Goal: Task Accomplishment & Management: Use online tool/utility

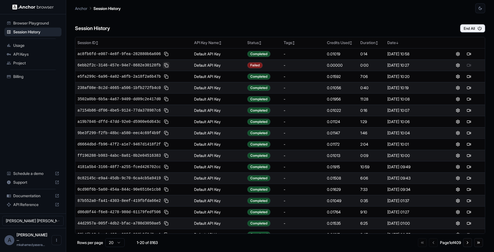
click at [168, 65] on button at bounding box center [166, 65] width 7 height 7
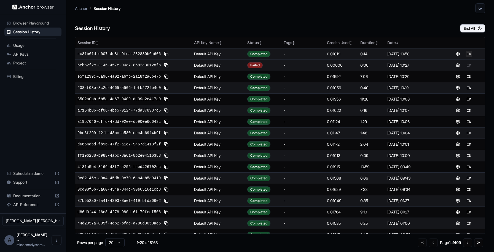
click at [468, 53] on button at bounding box center [468, 54] width 7 height 7
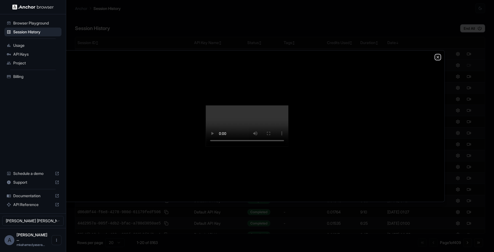
click at [437, 56] on icon "button" at bounding box center [437, 57] width 2 height 2
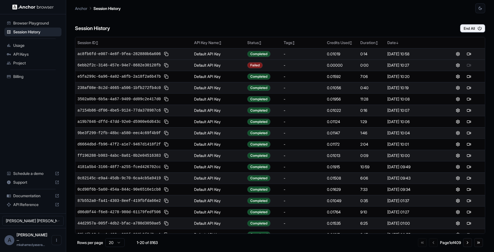
click at [35, 24] on span "Browser Playground" at bounding box center [36, 23] width 46 height 6
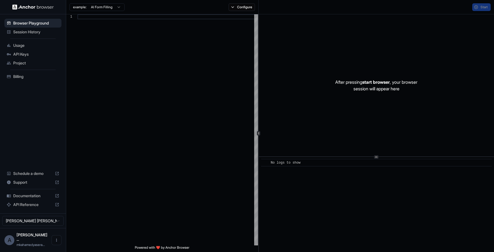
scroll to position [40, 0]
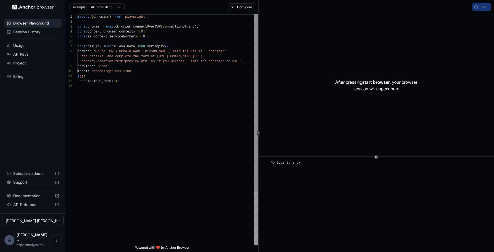
click at [37, 30] on span "Session History" at bounding box center [36, 32] width 46 height 6
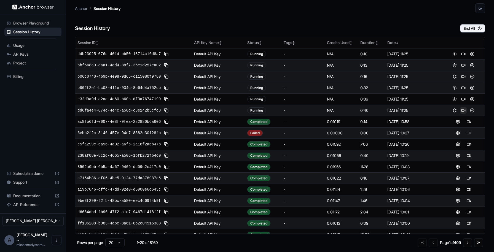
click at [464, 110] on button at bounding box center [463, 110] width 7 height 7
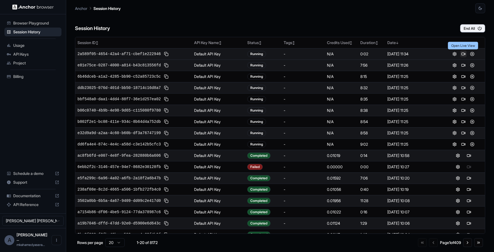
click at [464, 55] on button at bounding box center [463, 54] width 7 height 7
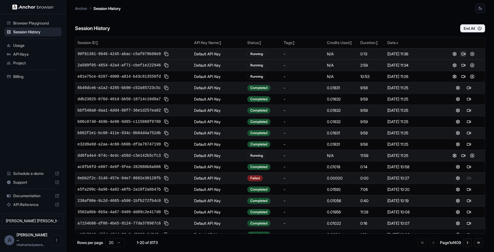
click at [462, 56] on button at bounding box center [463, 54] width 7 height 7
click at [464, 52] on button at bounding box center [463, 54] width 7 height 7
